Goal: Transaction & Acquisition: Download file/media

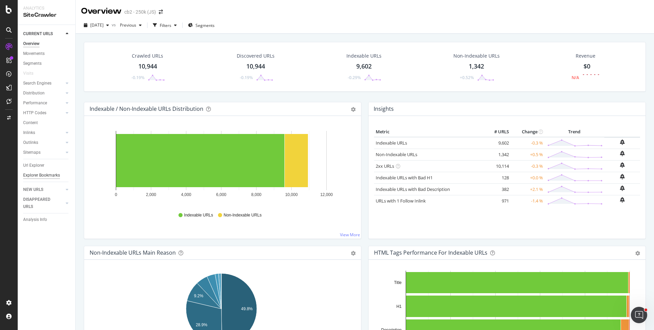
click at [47, 175] on div "Explorer Bookmarks" at bounding box center [41, 175] width 37 height 7
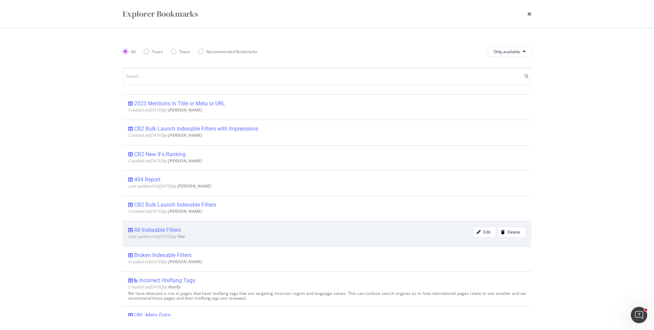
click at [157, 231] on div "All Indexable Filters" at bounding box center [157, 230] width 47 height 7
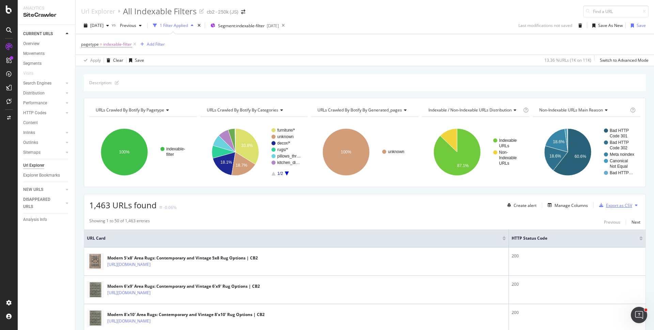
click at [619, 206] on div "Export as CSV" at bounding box center [619, 205] width 26 height 6
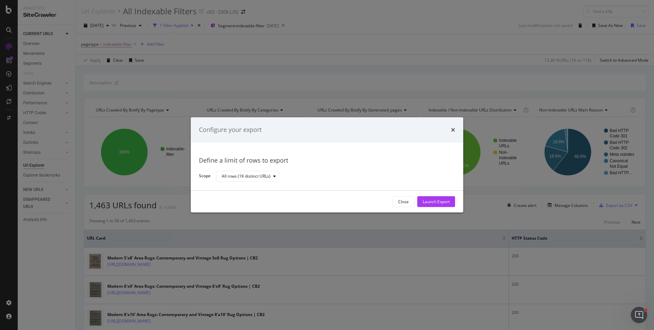
click at [439, 202] on div "Launch Export" at bounding box center [436, 202] width 27 height 6
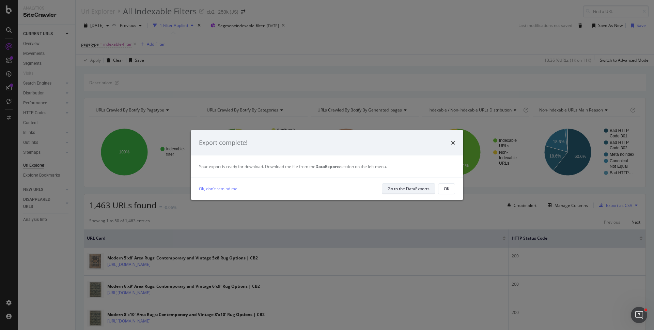
click at [408, 189] on div "Go to the DataExports" at bounding box center [409, 189] width 42 height 6
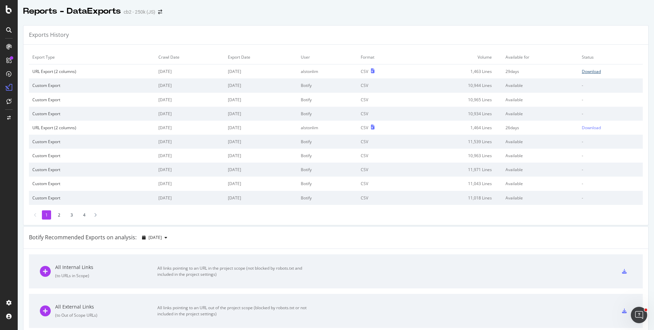
click at [582, 69] on div "Download" at bounding box center [591, 71] width 19 height 6
